Goal: Navigation & Orientation: Find specific page/section

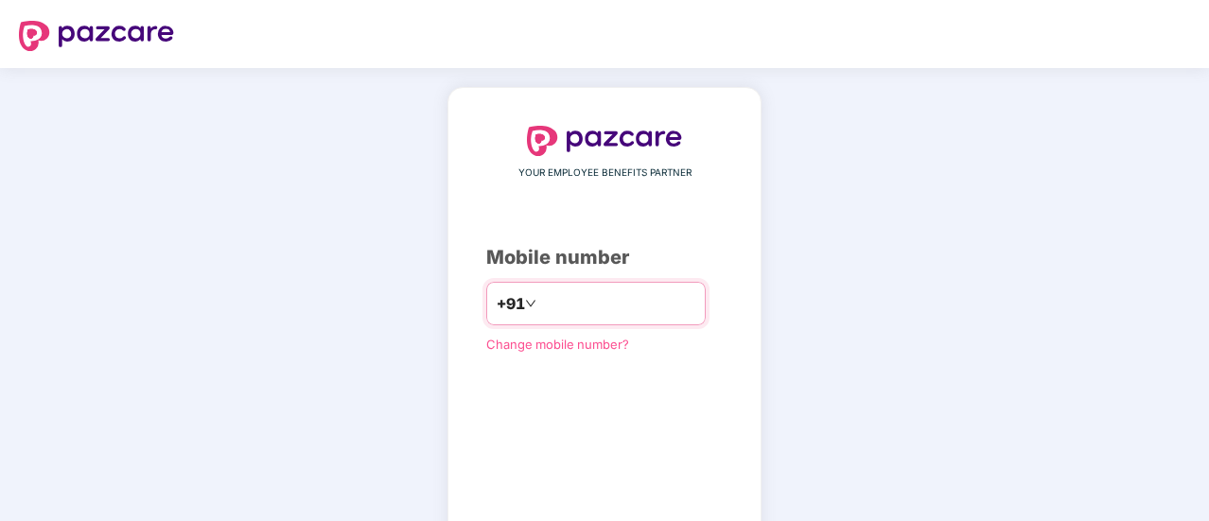
click at [575, 306] on input "number" at bounding box center [617, 304] width 155 height 30
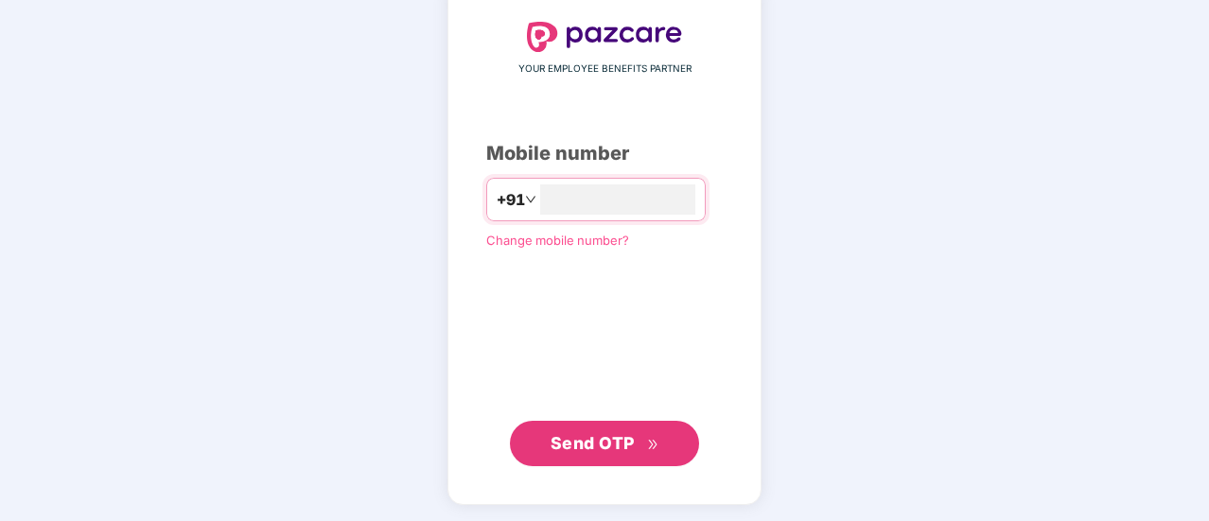
type input "**********"
click at [558, 445] on span "Send OTP" at bounding box center [593, 442] width 84 height 20
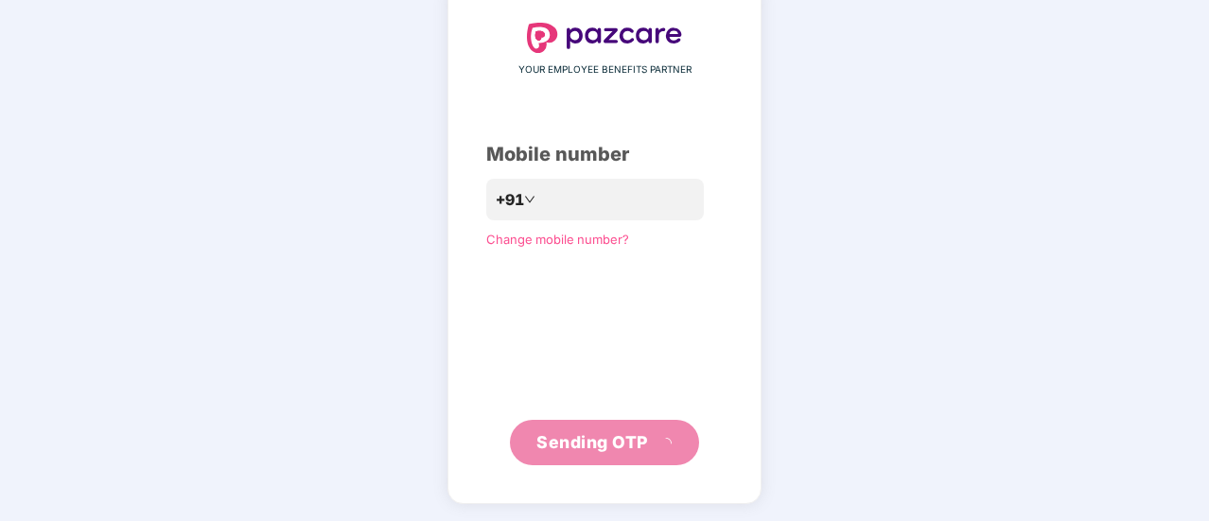
scroll to position [95, 0]
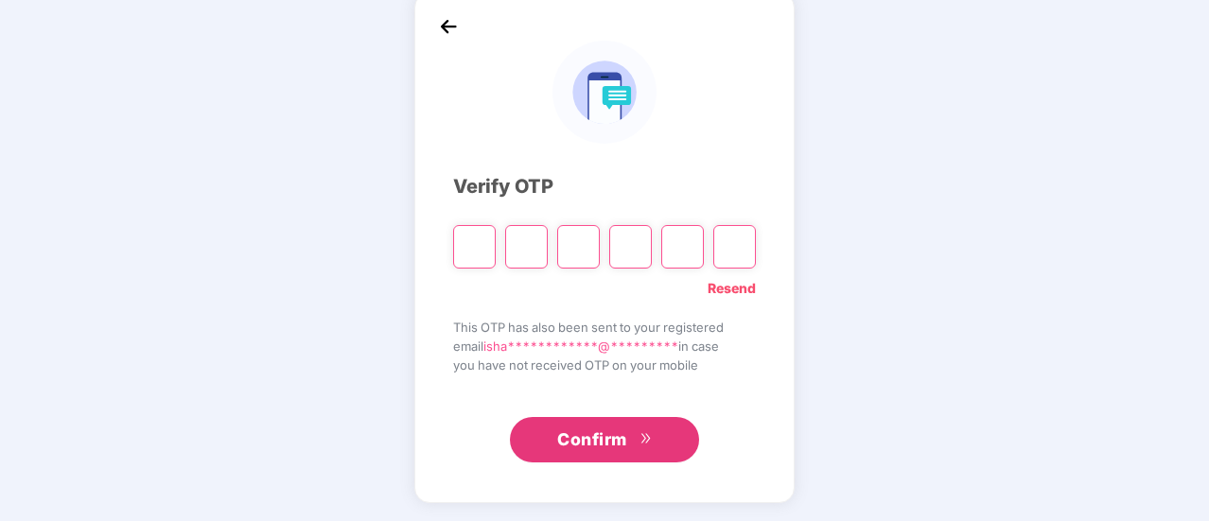
type input "*"
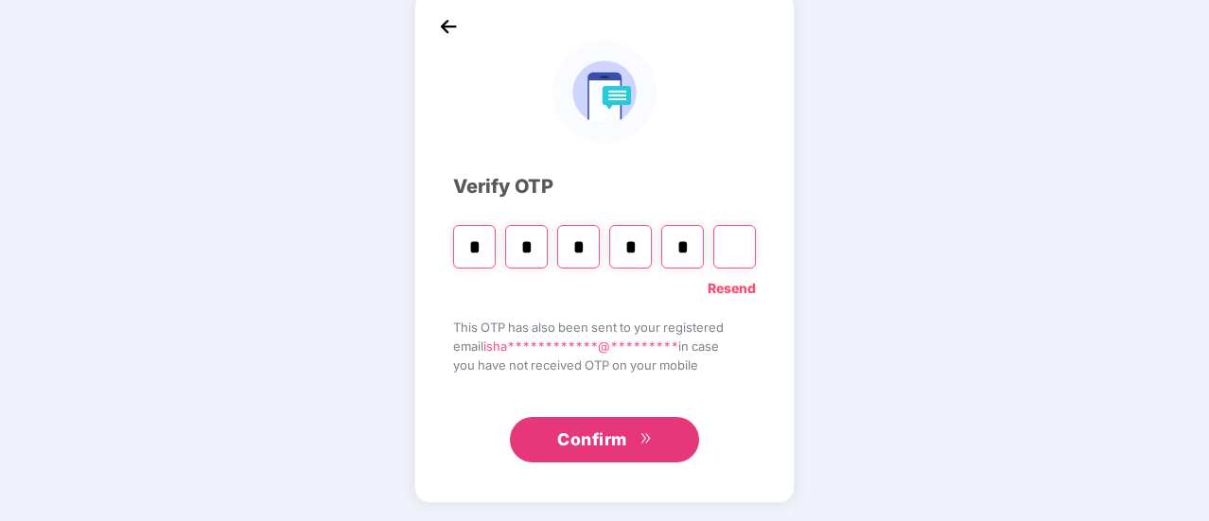
type input "*"
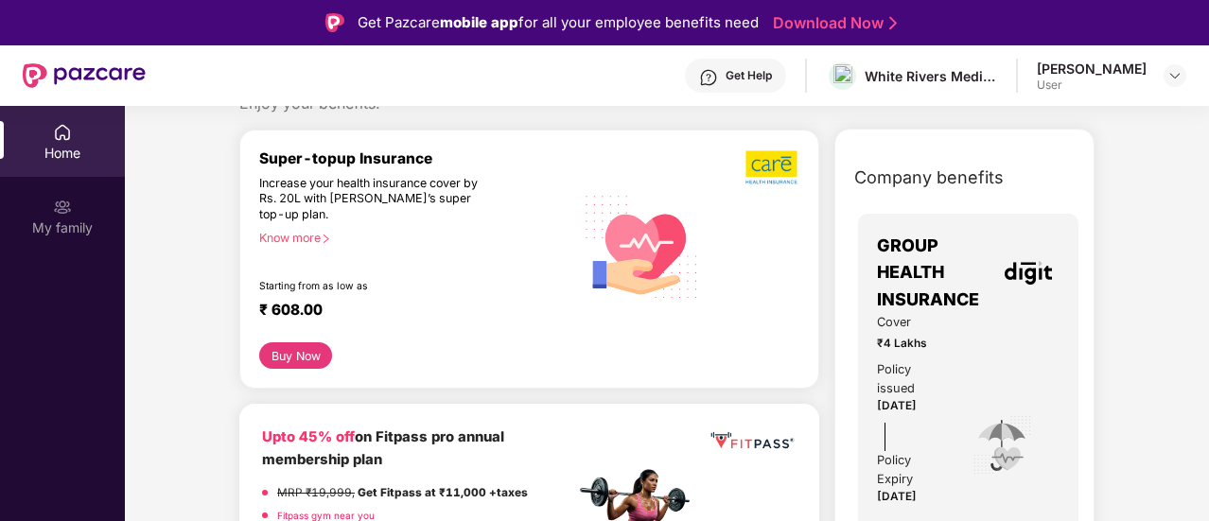
scroll to position [64, 0]
click at [1092, 78] on div "User" at bounding box center [1092, 85] width 110 height 15
click at [1165, 76] on div at bounding box center [1175, 75] width 23 height 23
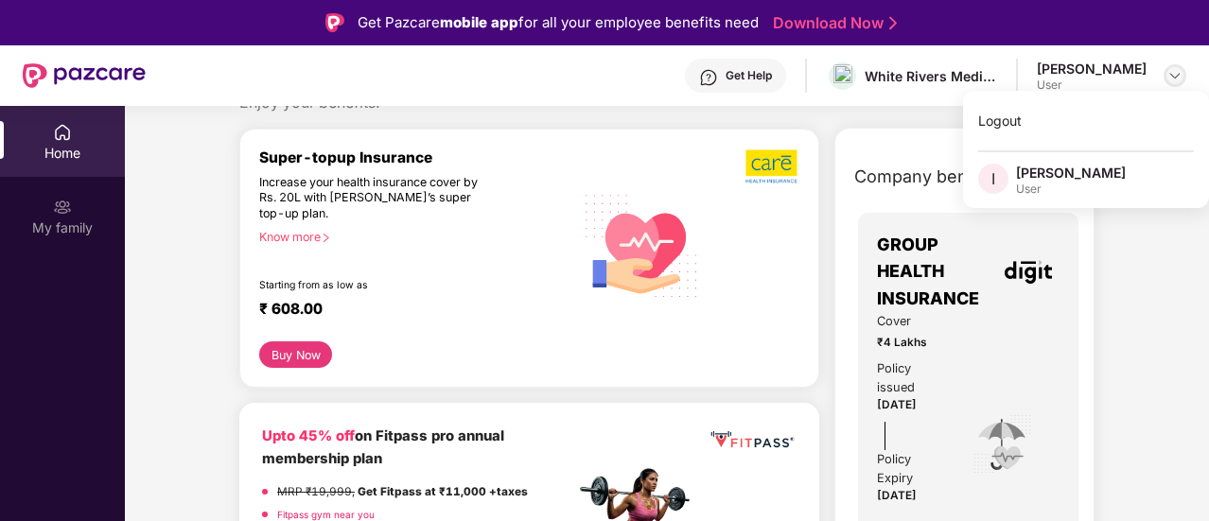
click at [1165, 78] on div at bounding box center [1175, 75] width 23 height 23
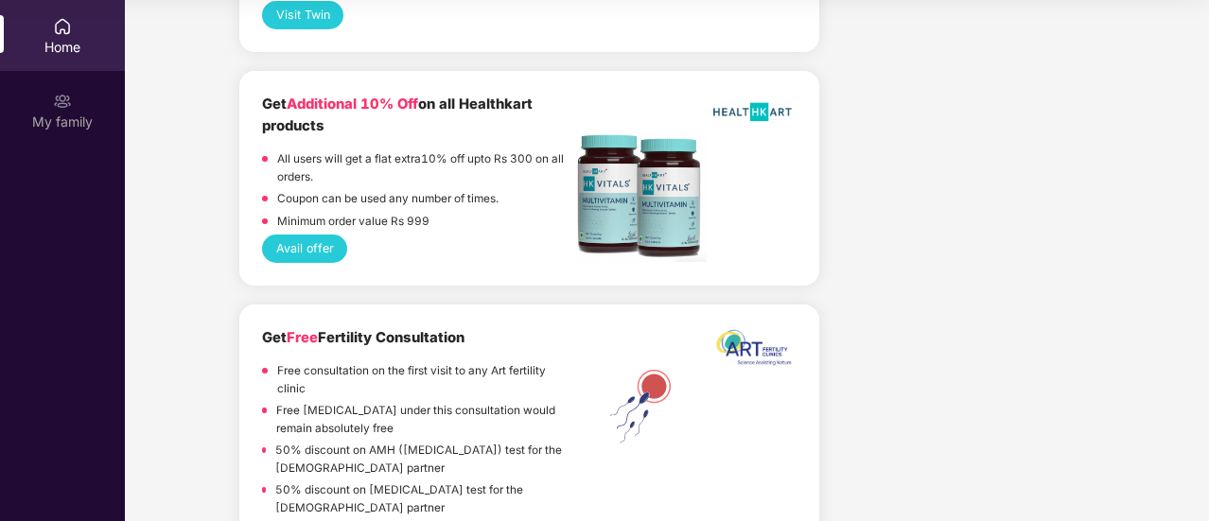
scroll to position [2835, 0]
